Goal: Transaction & Acquisition: Purchase product/service

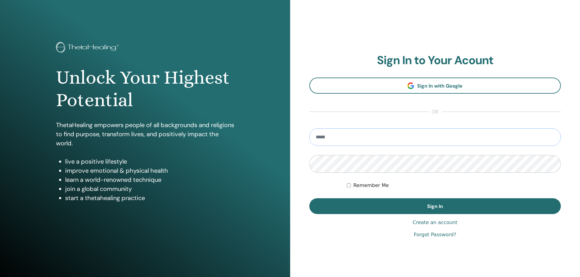
click at [337, 135] on input "email" at bounding box center [435, 137] width 252 height 18
type input "**********"
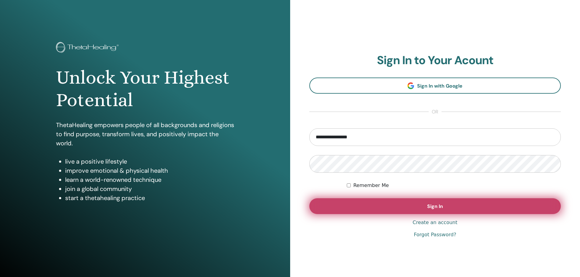
click at [429, 205] on span "Sign In" at bounding box center [435, 206] width 16 height 6
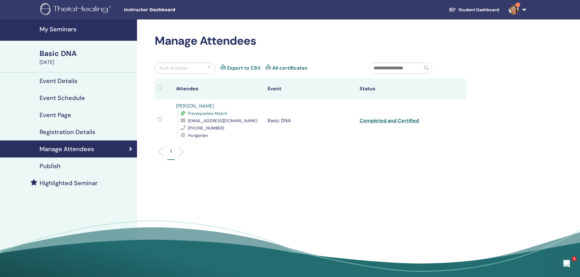
click at [467, 7] on link "Student Dashboard" at bounding box center [474, 9] width 60 height 11
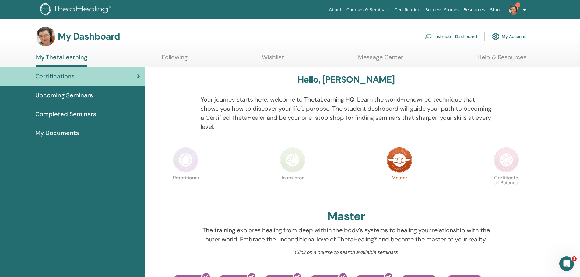
click at [451, 37] on link "Instructor Dashboard" at bounding box center [450, 36] width 52 height 13
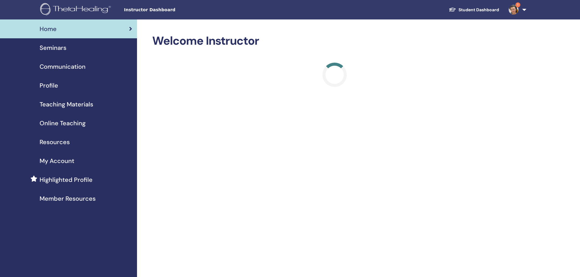
click at [61, 123] on span "Online Teaching" at bounding box center [63, 123] width 46 height 9
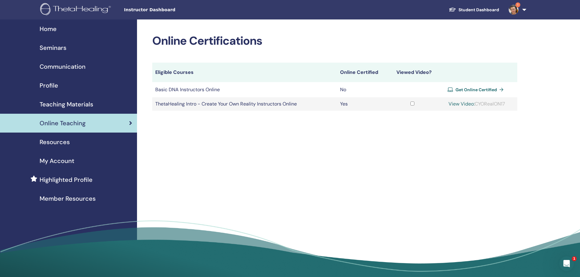
click at [481, 90] on span "Get Online Certified" at bounding box center [475, 89] width 41 height 5
click at [417, 131] on div "Online Certifications Eligible Courses Online Certified Viewed Video? Basic DNA…" at bounding box center [354, 150] width 435 height 262
click at [397, 143] on div "Online Certifications Eligible Courses Online Certified Viewed Video? Basic DNA…" at bounding box center [354, 150] width 435 height 262
